Goal: Feedback & Contribution: Leave review/rating

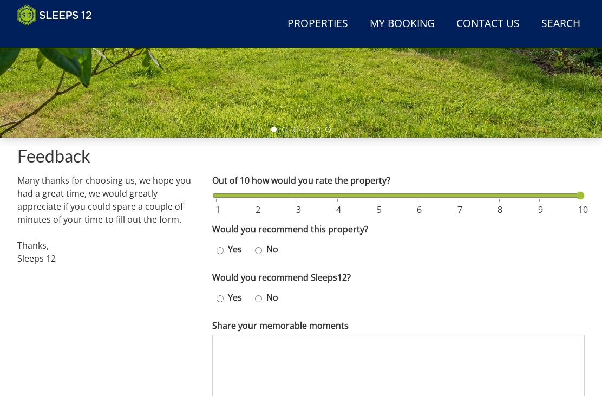
scroll to position [277, 0]
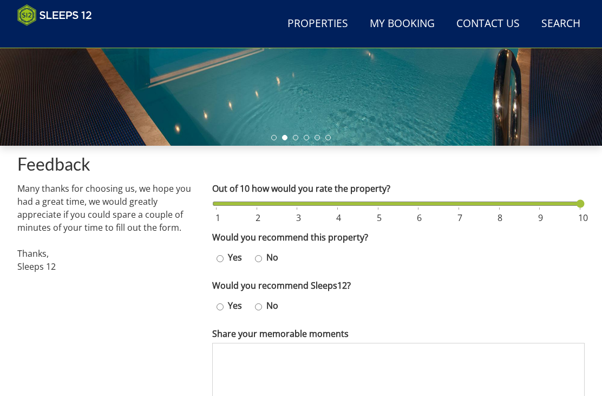
click at [502, 201] on input "Out of 10 how would you rate the property?" at bounding box center [398, 204] width 372 height 12
click at [547, 199] on input "Out of 10 how would you rate the property?" at bounding box center [398, 204] width 372 height 12
click at [588, 201] on div "Feedback Many thanks for choosing us, we hope you had a great time, we would gr…" at bounding box center [301, 346] width 602 height 401
type input "10"
click at [582, 199] on input "Out of 10 how would you rate the property?" at bounding box center [398, 204] width 372 height 12
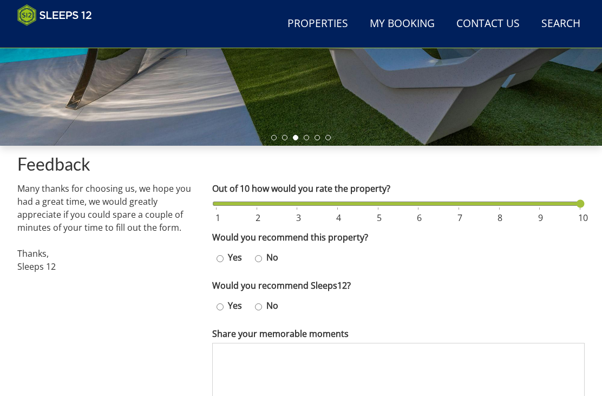
click at [220, 251] on input "Yes" at bounding box center [220, 259] width 7 height 16
radio input "true"
click at [222, 299] on input "Yes" at bounding box center [220, 307] width 7 height 16
radio input "true"
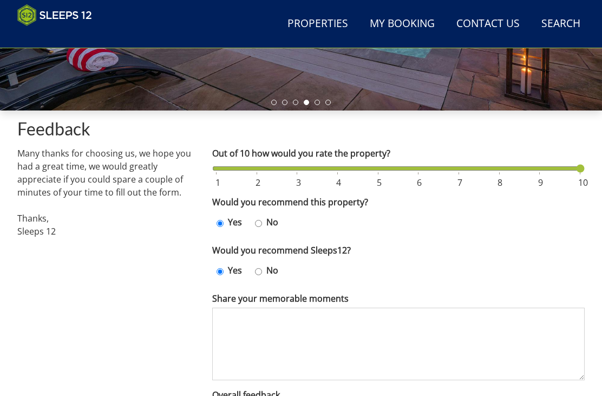
scroll to position [312, 0]
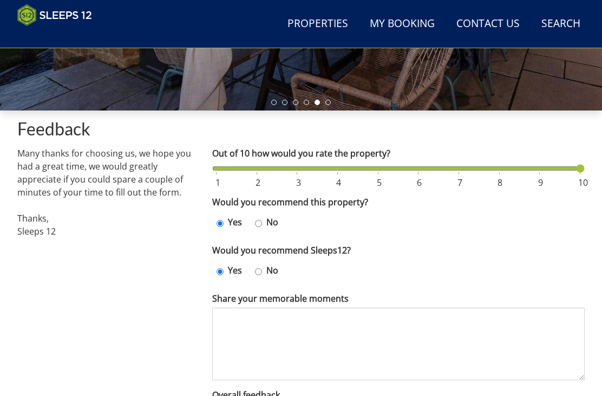
click at [257, 315] on textarea "Share your memorable moments" at bounding box center [398, 343] width 372 height 73
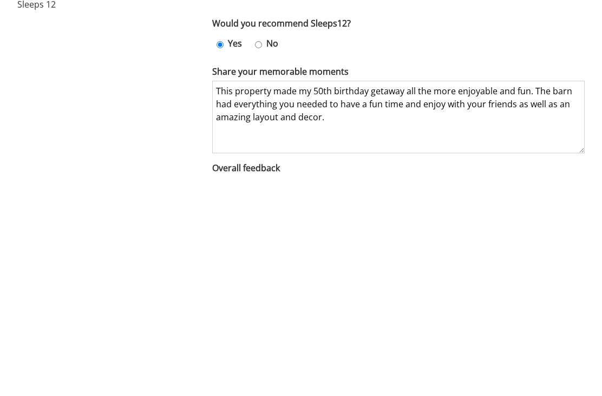
click at [386, 302] on textarea "This property made my 50th birthday getaway all the more enjoyable and fun. The…" at bounding box center [398, 338] width 372 height 73
click at [367, 302] on textarea "This property made my 50th birthday getaway all the more enjoyable and fun. The…" at bounding box center [398, 338] width 372 height 73
click at [502, 302] on textarea "This property made my 50th birthday getaway all the more enjoyable and fun. The…" at bounding box center [398, 338] width 372 height 73
click at [372, 302] on textarea "This property made my 50th birthday getaway all the more enjoyable and fun. The…" at bounding box center [398, 338] width 372 height 73
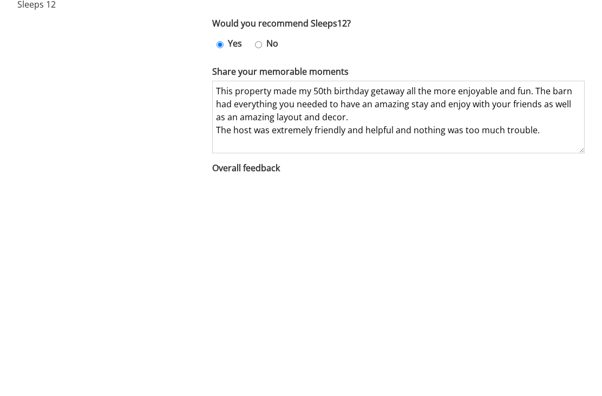
type textarea "This property made my 50th birthday getaway all the more enjoyable and fun. The…"
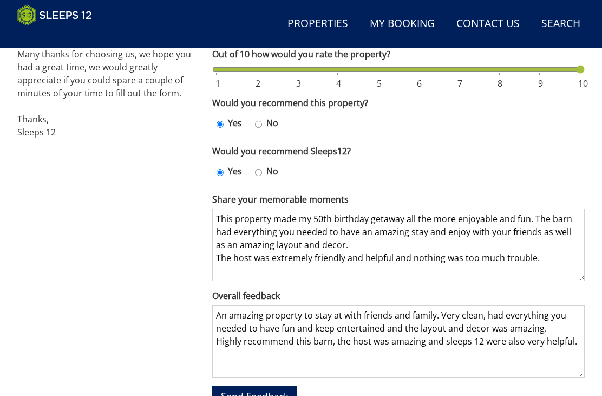
scroll to position [409, 0]
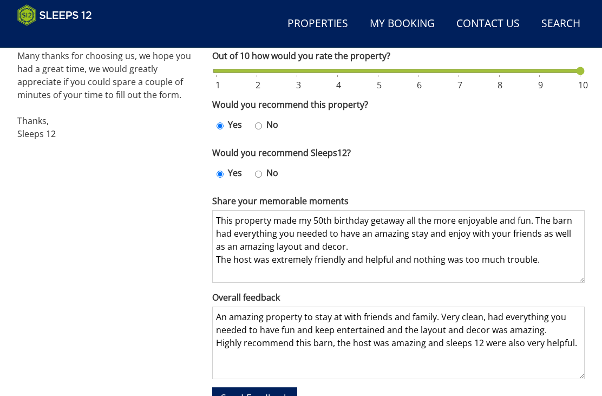
type textarea "An amazing property to stay at with friends and family. Very clean, had everyth…"
click at [259, 391] on span "Send Feedback" at bounding box center [255, 397] width 68 height 13
